Goal: Information Seeking & Learning: Learn about a topic

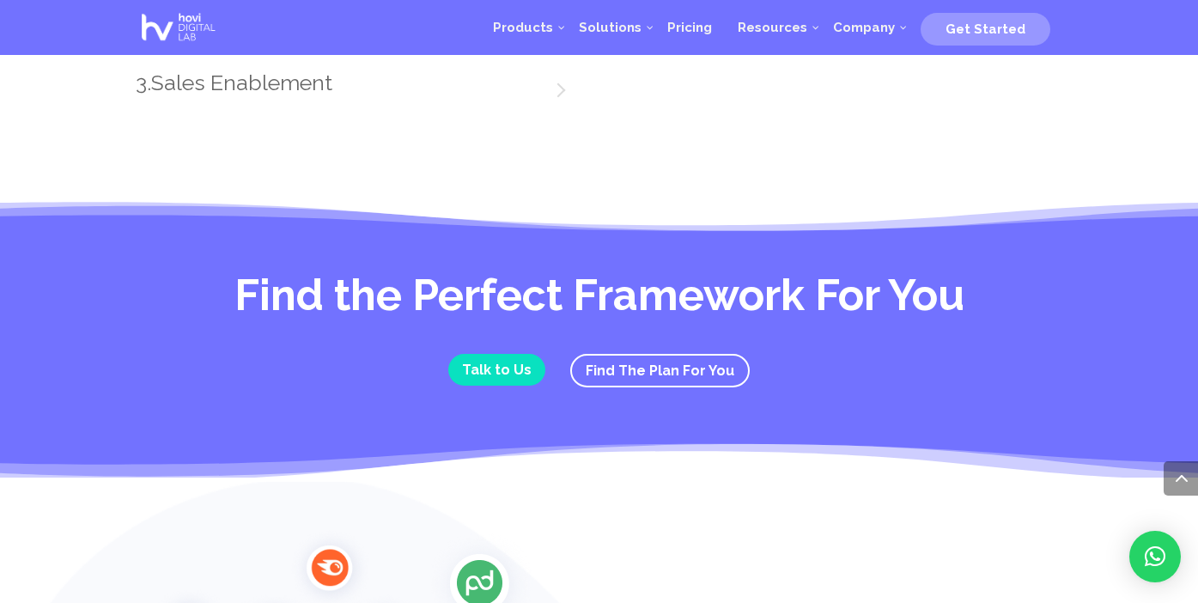
scroll to position [2706, 0]
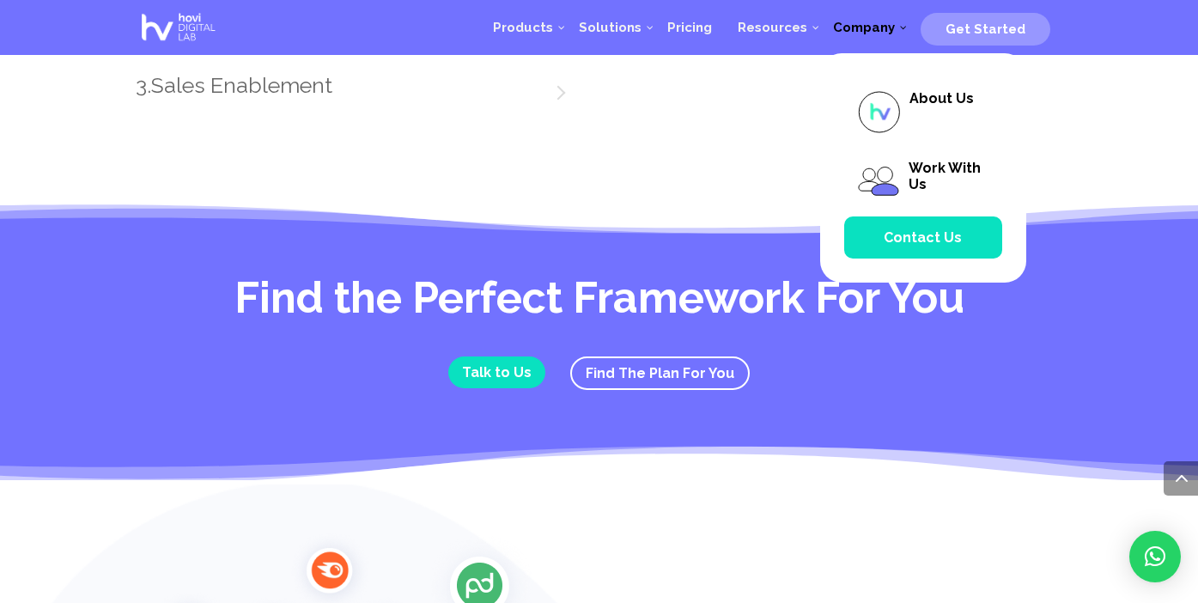
click at [892, 30] on span "Company" at bounding box center [864, 27] width 62 height 15
click at [901, 99] on img at bounding box center [879, 112] width 44 height 44
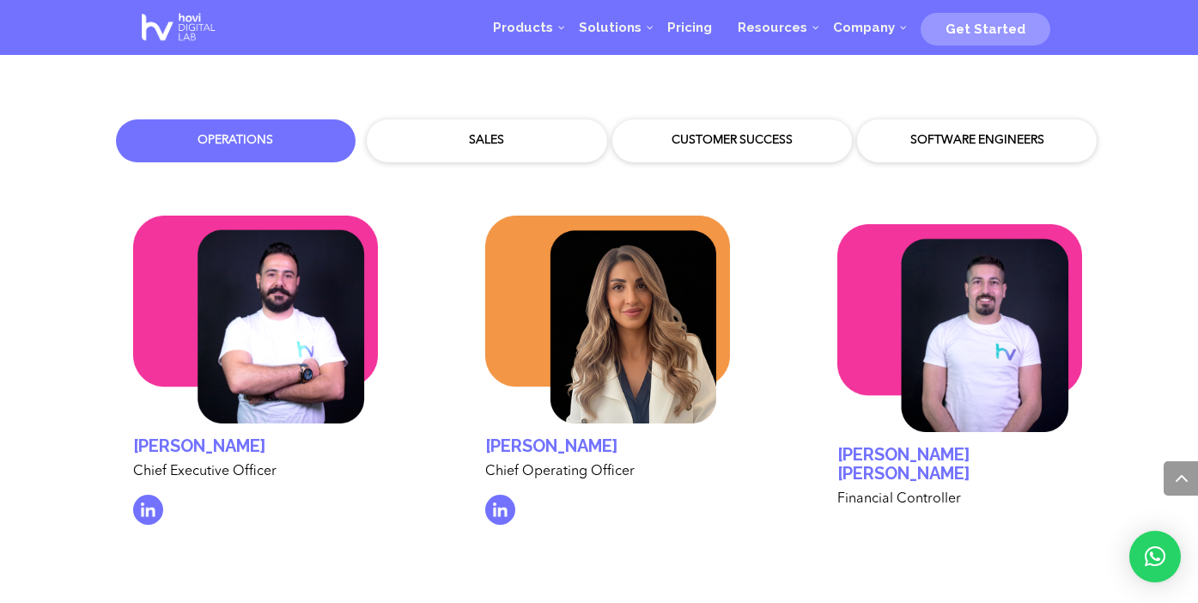
scroll to position [4994, 0]
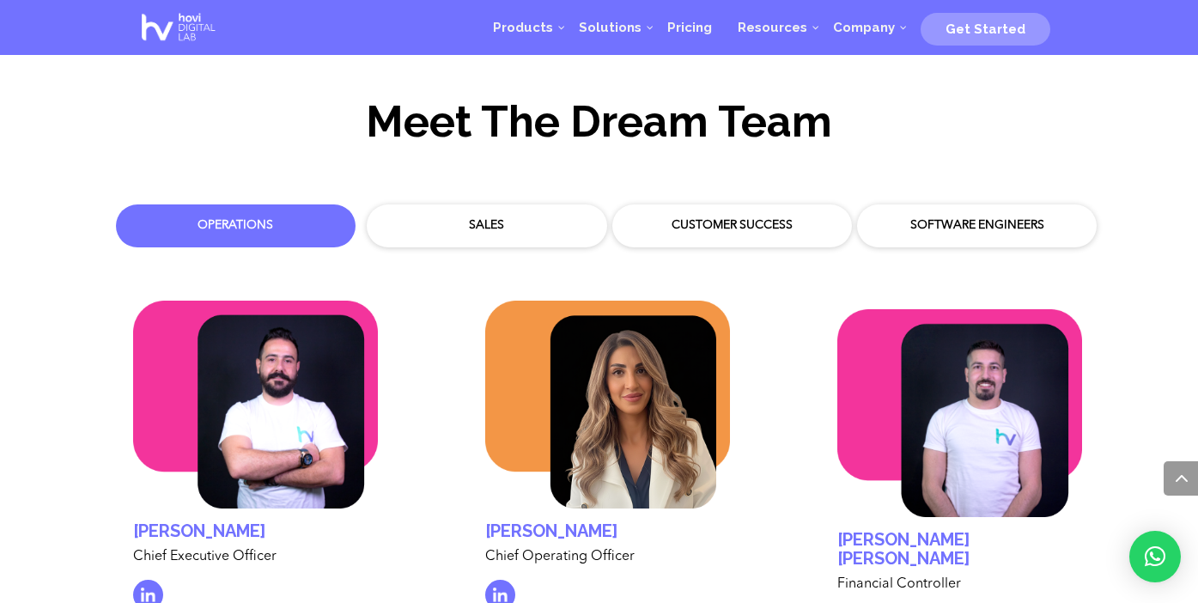
click at [471, 223] on div "Sales" at bounding box center [487, 225] width 240 height 43
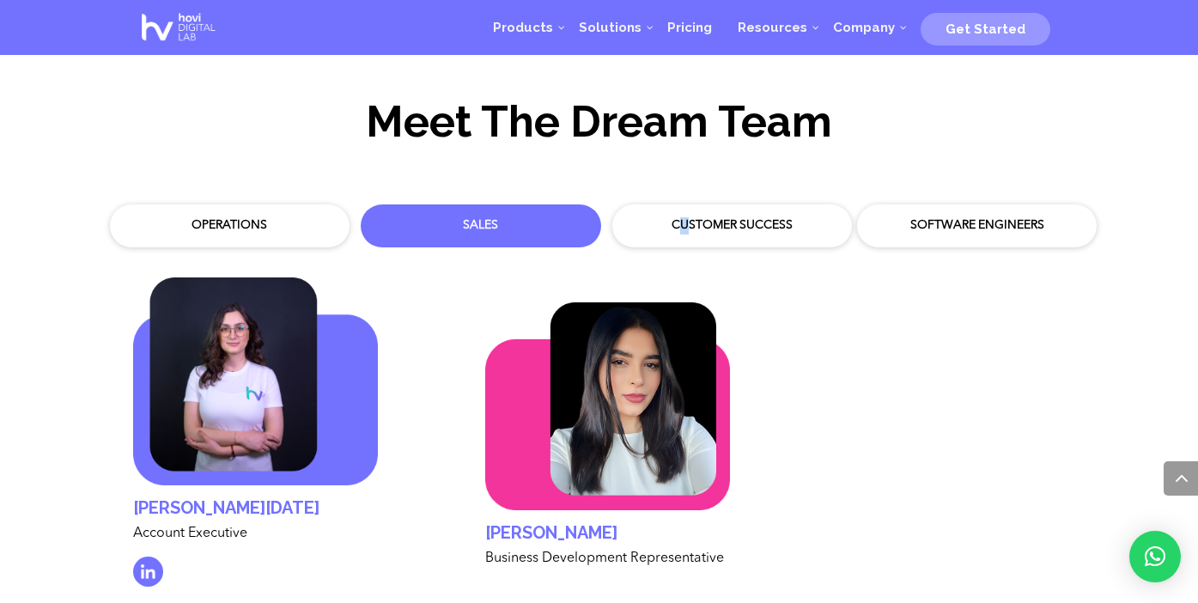
click at [684, 217] on div "Customer Success" at bounding box center [732, 225] width 214 height 17
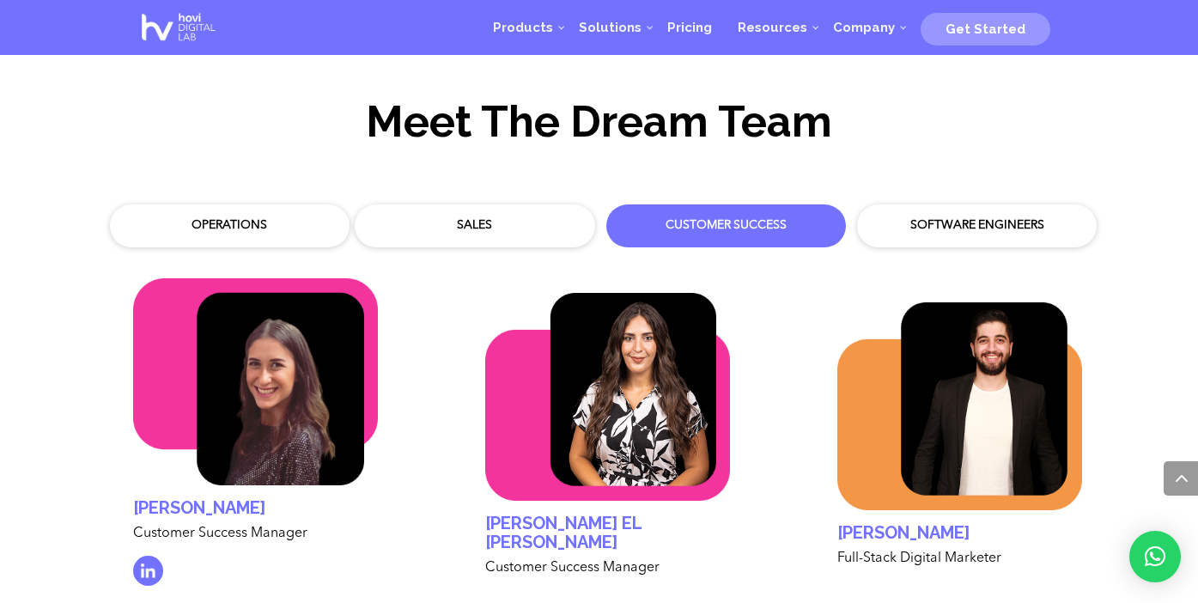
click at [910, 217] on div "Software Engineers" at bounding box center [977, 225] width 214 height 17
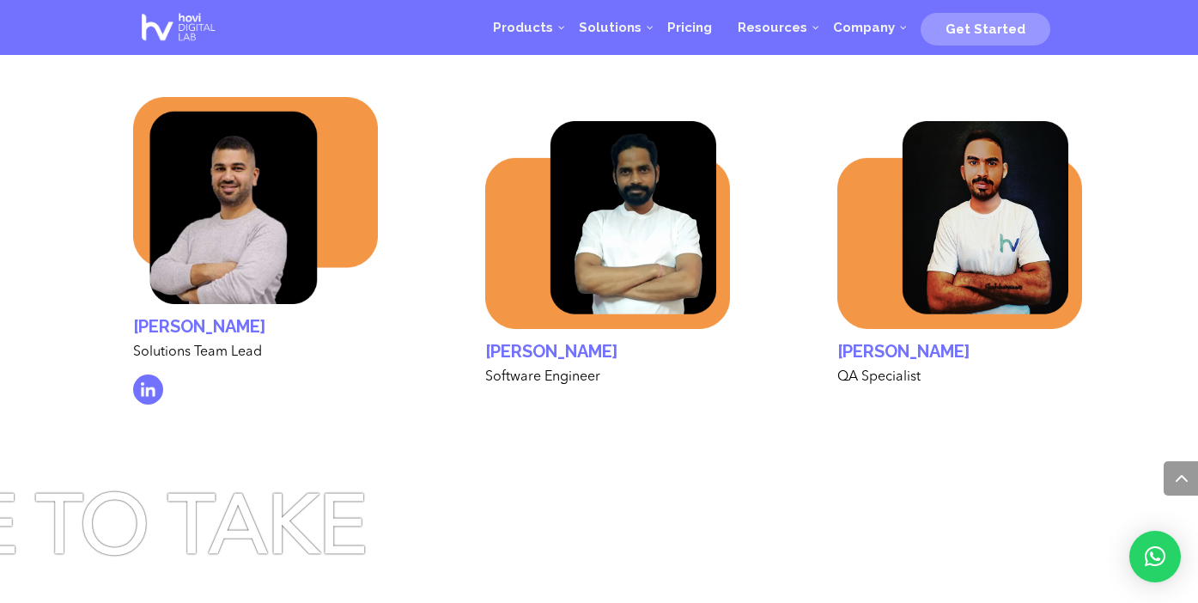
scroll to position [5200, 0]
